Goal: Information Seeking & Learning: Learn about a topic

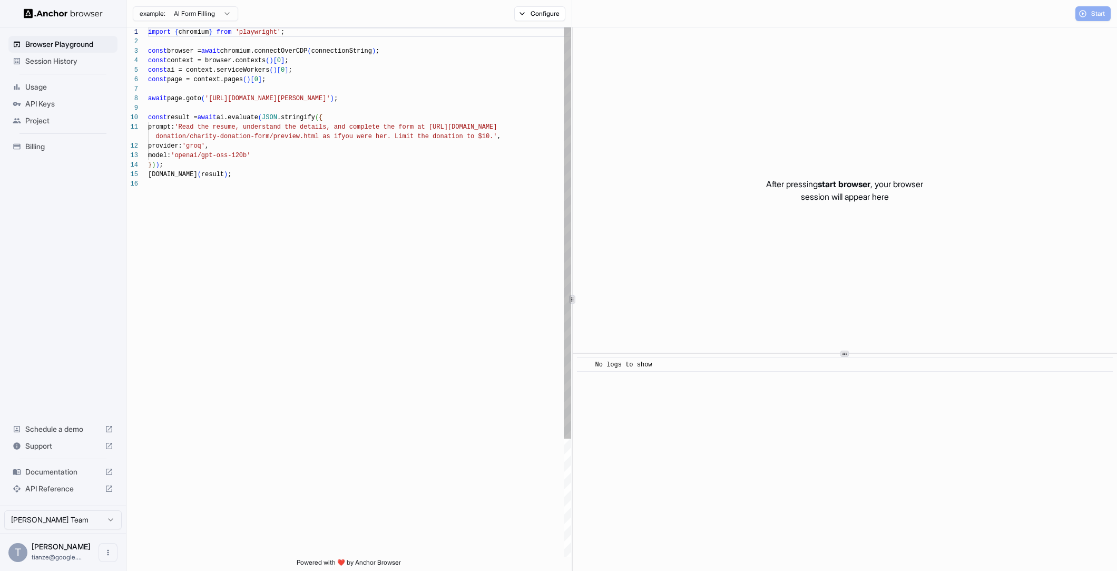
scroll to position [95, 0]
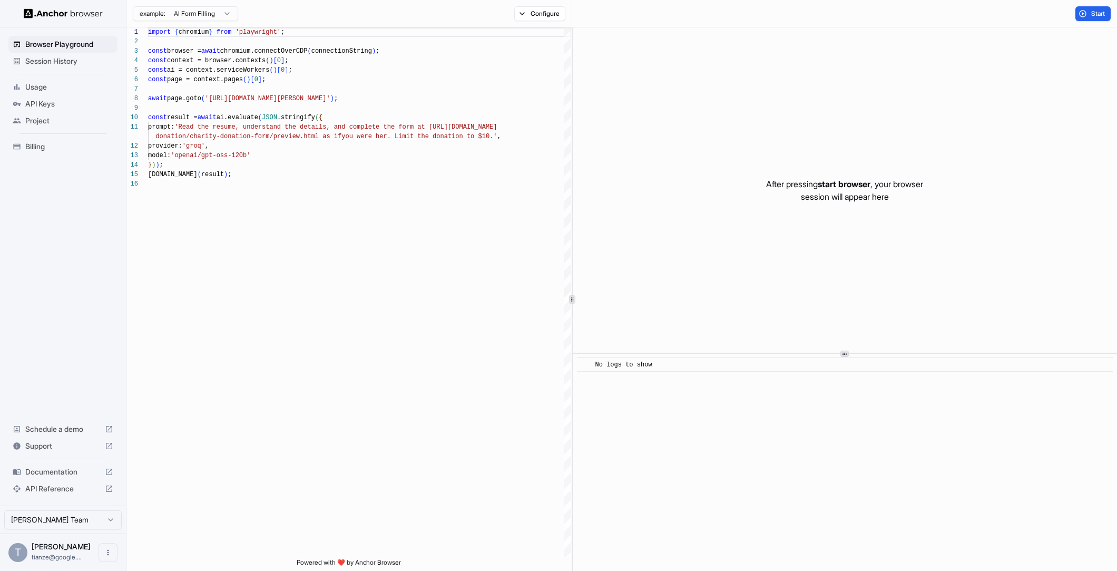
click at [41, 86] on span "Usage" at bounding box center [69, 87] width 88 height 11
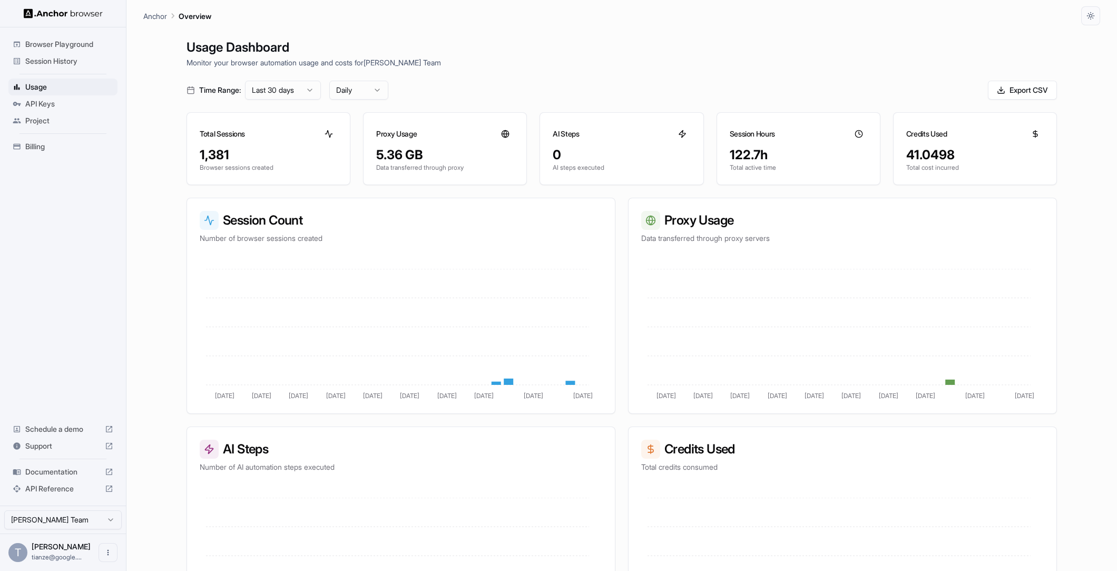
click at [50, 64] on span "Session History" at bounding box center [69, 61] width 88 height 11
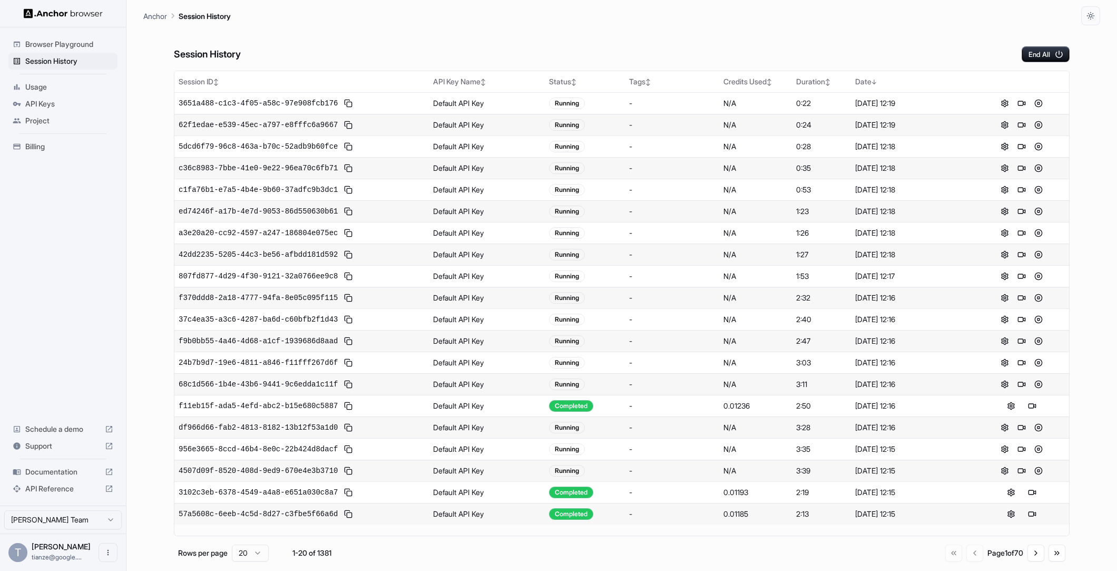
scroll to position [44, 0]
click at [1030, 553] on button "Go to next page" at bounding box center [1036, 553] width 17 height 17
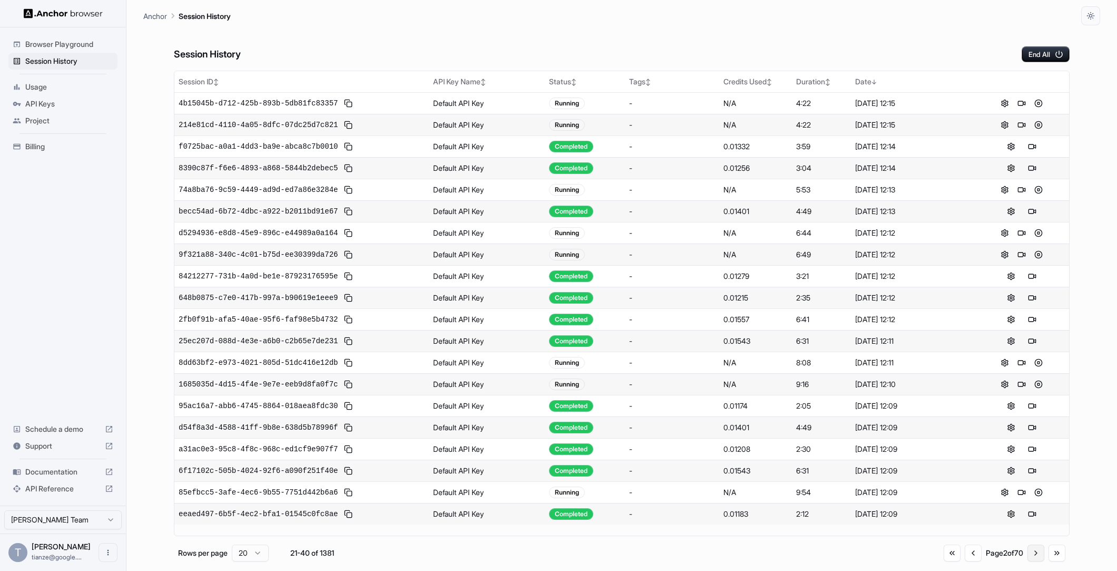
click at [1028, 560] on button "Go to next page" at bounding box center [1036, 553] width 17 height 17
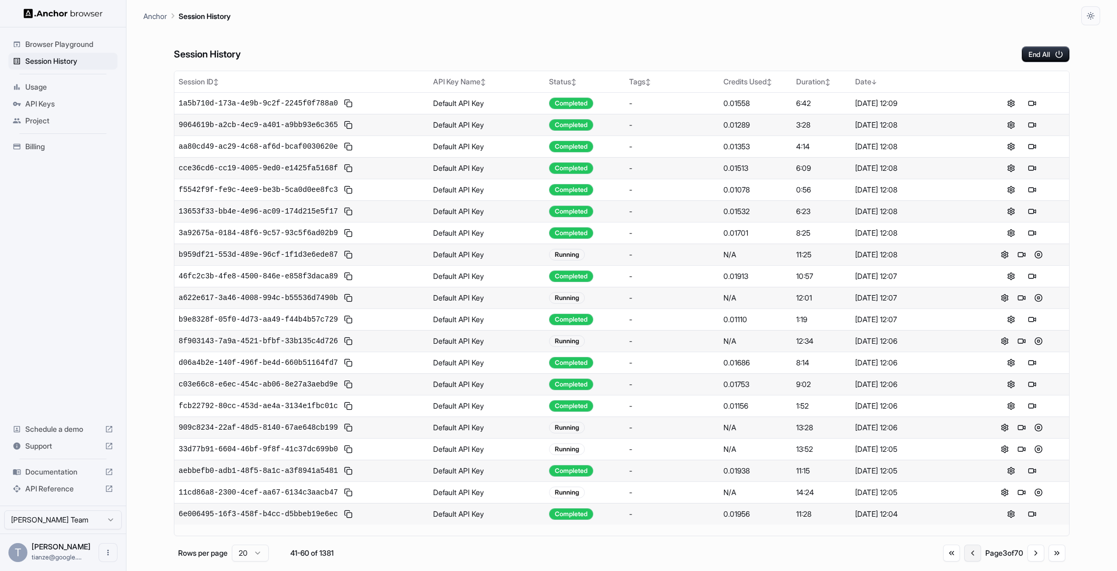
click at [965, 561] on button "Go to previous page" at bounding box center [973, 553] width 17 height 17
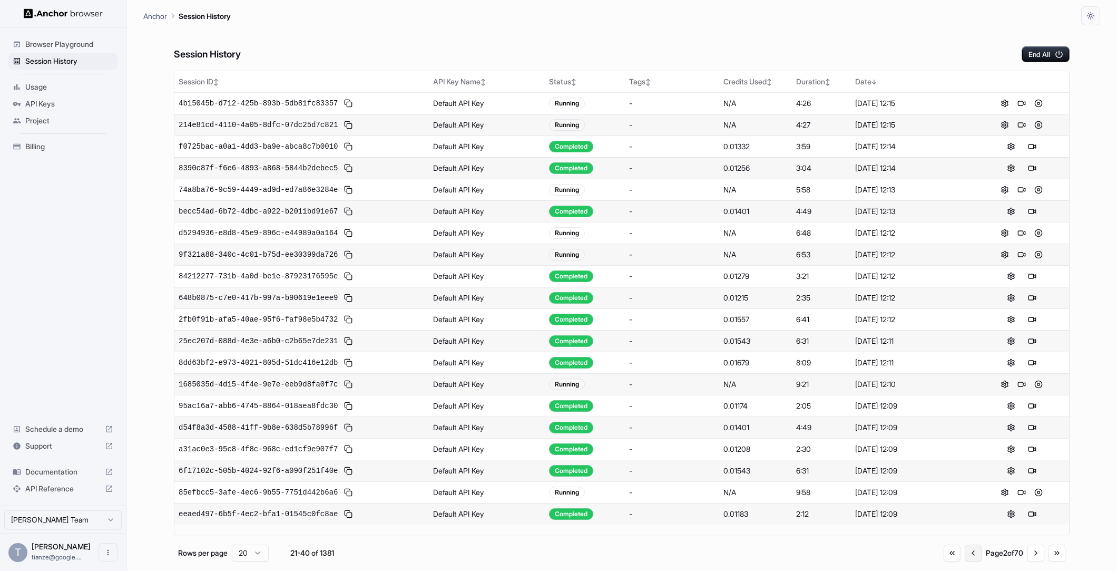
click at [965, 561] on button "Go to previous page" at bounding box center [973, 553] width 17 height 17
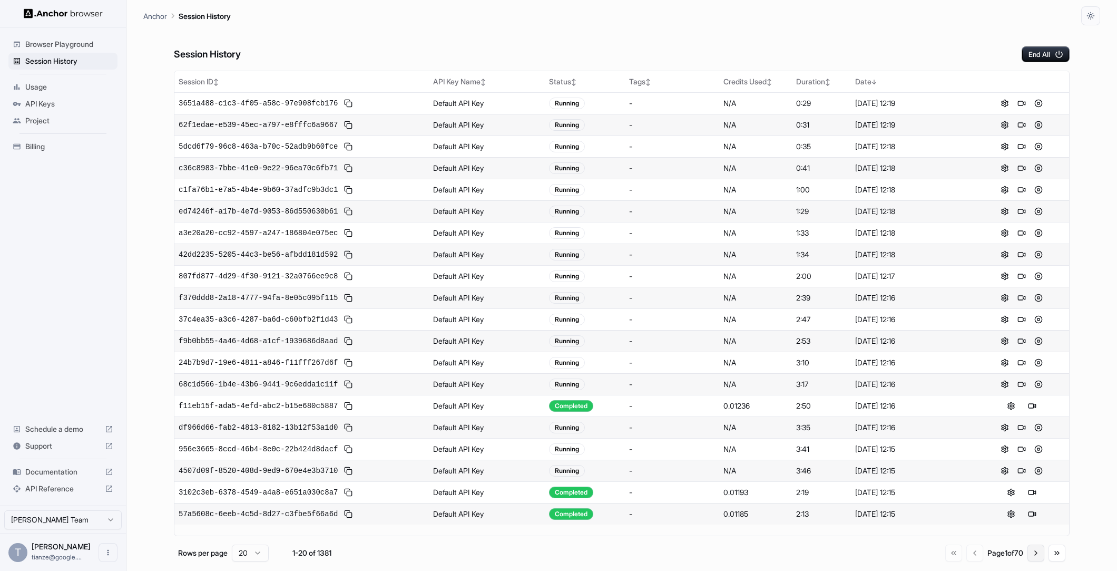
click at [1029, 560] on button "Go to next page" at bounding box center [1036, 553] width 17 height 17
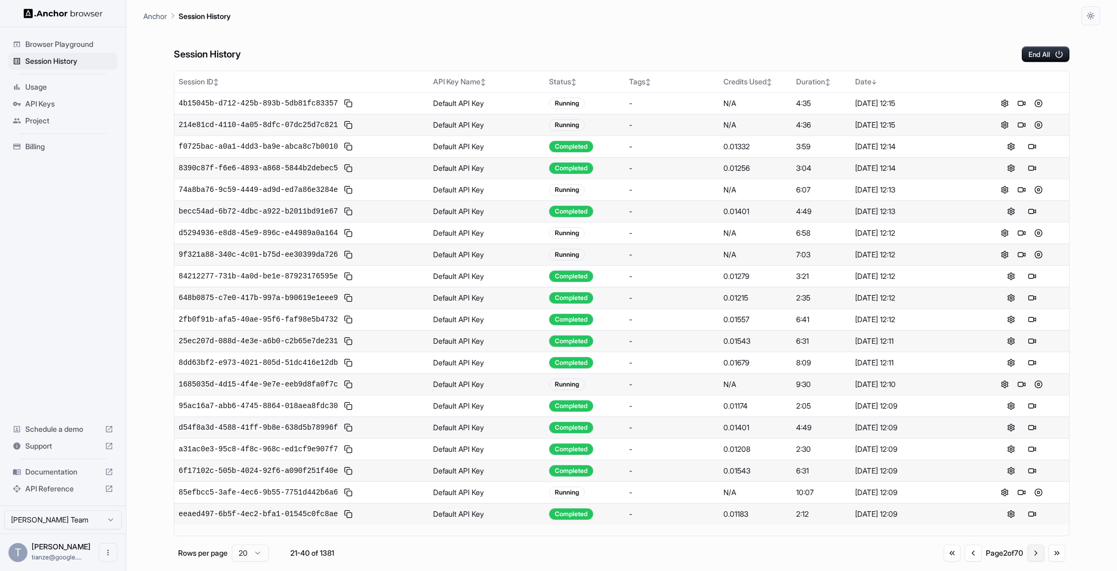
click at [1028, 559] on button "Go to next page" at bounding box center [1036, 553] width 17 height 17
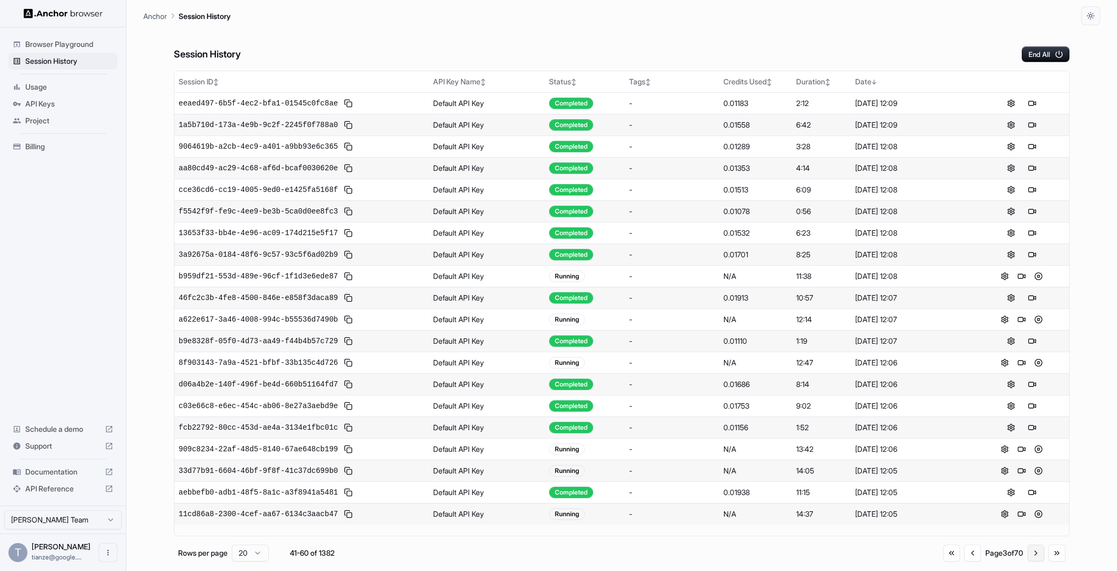
click at [1038, 561] on button "Go to next page" at bounding box center [1036, 553] width 17 height 17
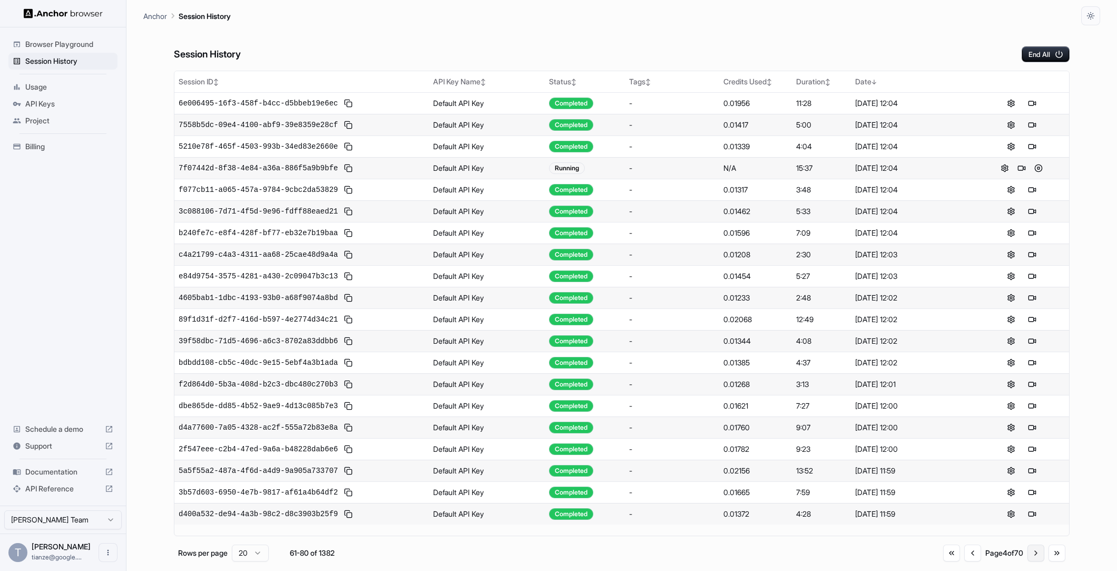
click at [1036, 561] on button "Go to next page" at bounding box center [1036, 553] width 17 height 17
click at [965, 558] on button "Go to previous page" at bounding box center [973, 553] width 17 height 17
click at [1028, 559] on button "Go to next page" at bounding box center [1036, 553] width 17 height 17
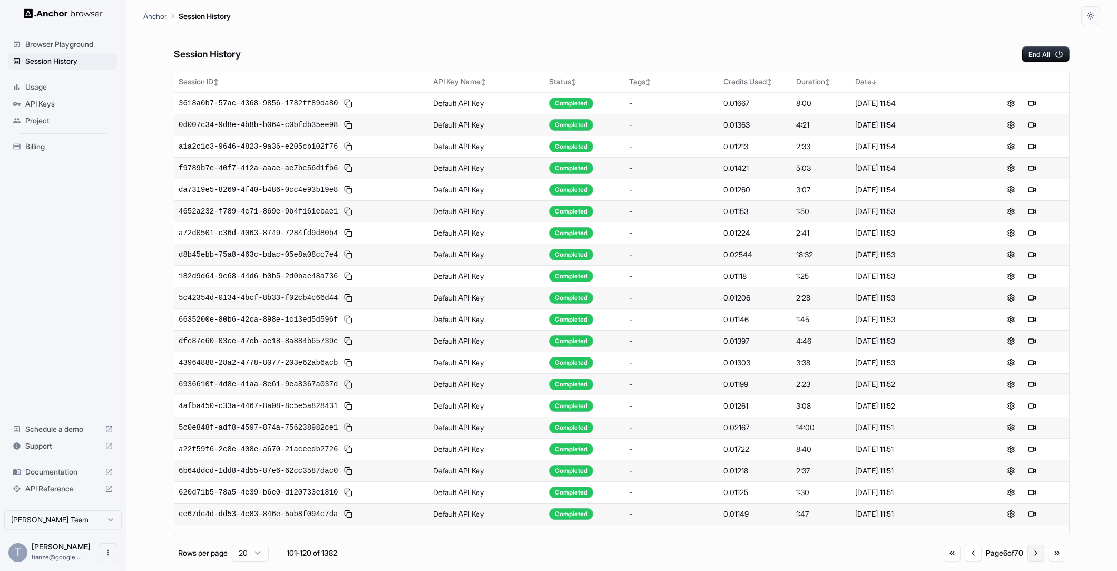
click at [1028, 559] on button "Go to next page" at bounding box center [1036, 553] width 17 height 17
click at [945, 558] on button "Go to first page" at bounding box center [953, 553] width 17 height 17
